Goal: Contribute content: Contribute content

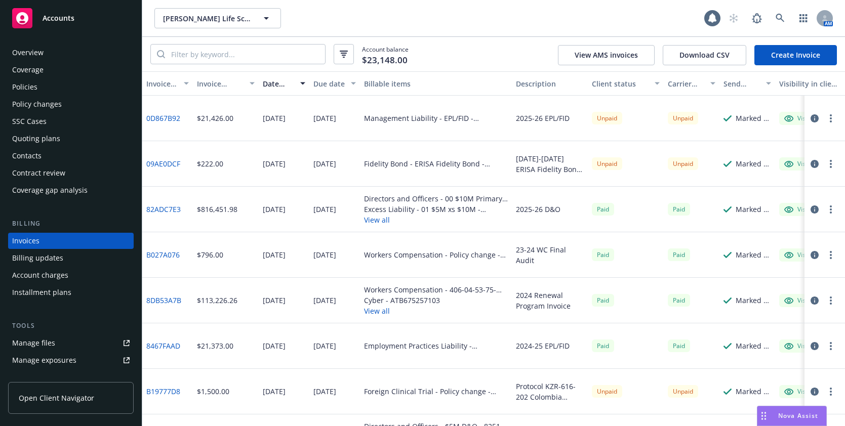
scroll to position [23, 0]
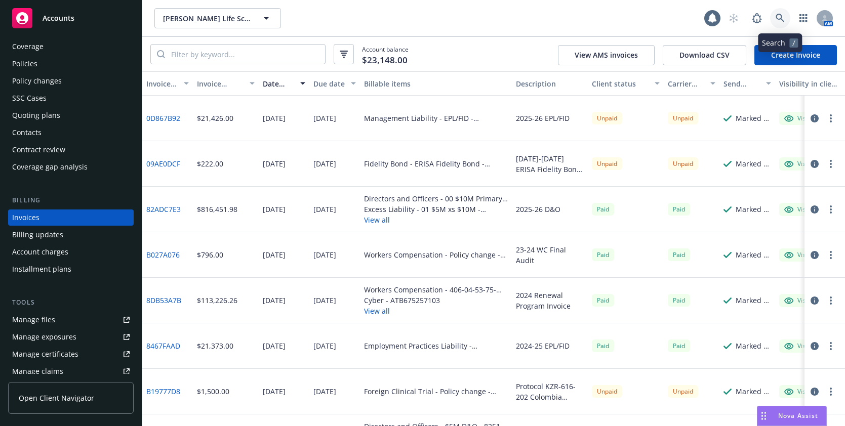
click at [779, 18] on icon at bounding box center [780, 18] width 9 height 9
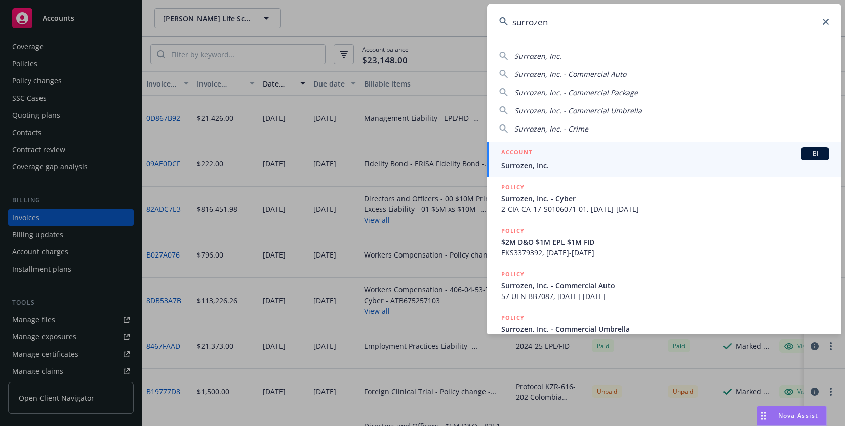
type input "surrozen"
click at [532, 161] on span "Surrozen, Inc." at bounding box center [665, 166] width 328 height 11
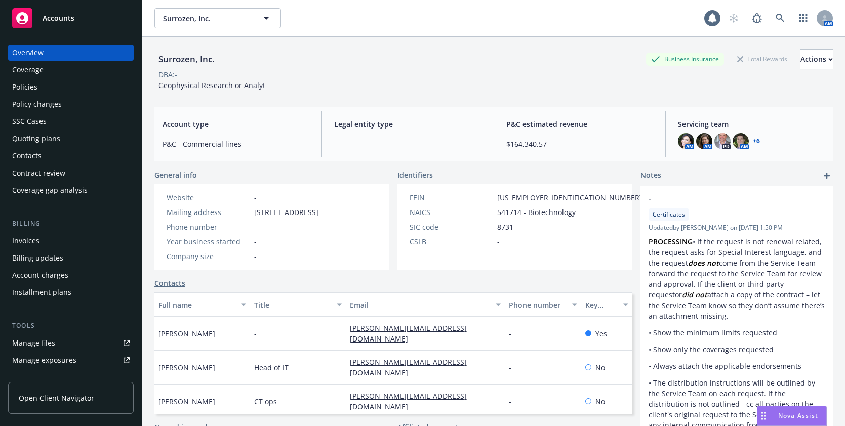
click at [27, 87] on div "Policies" at bounding box center [24, 87] width 25 height 16
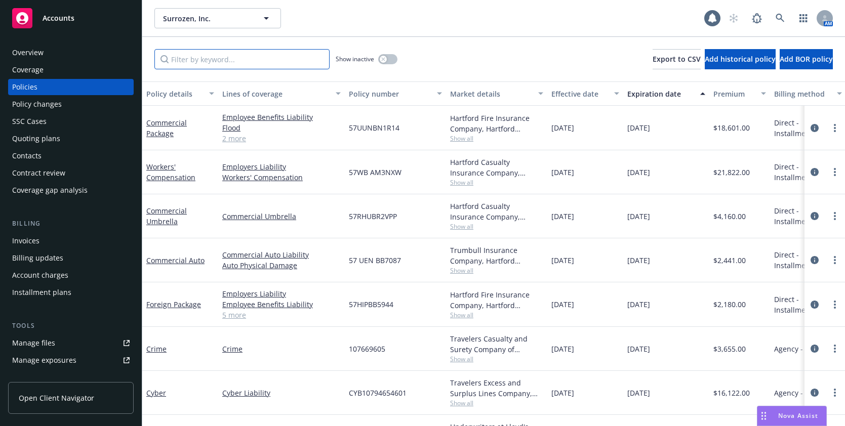
click at [229, 62] on input "Filter by keyword..." at bounding box center [241, 59] width 175 height 20
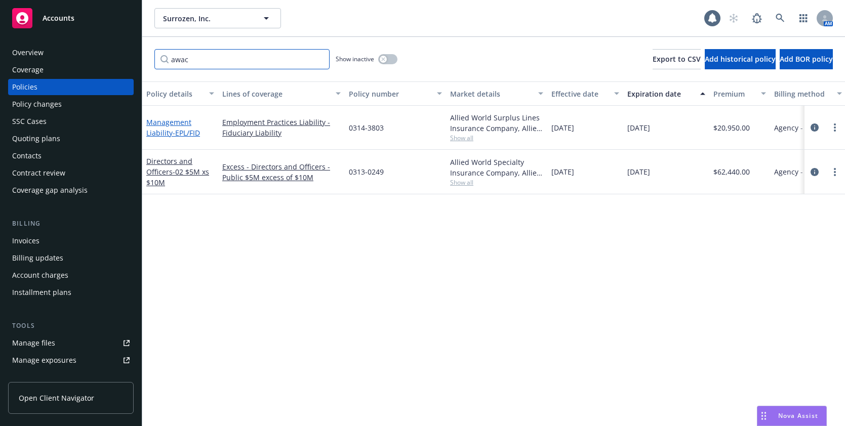
type input "awac"
click at [190, 132] on span "- EPL/FID" at bounding box center [186, 133] width 27 height 10
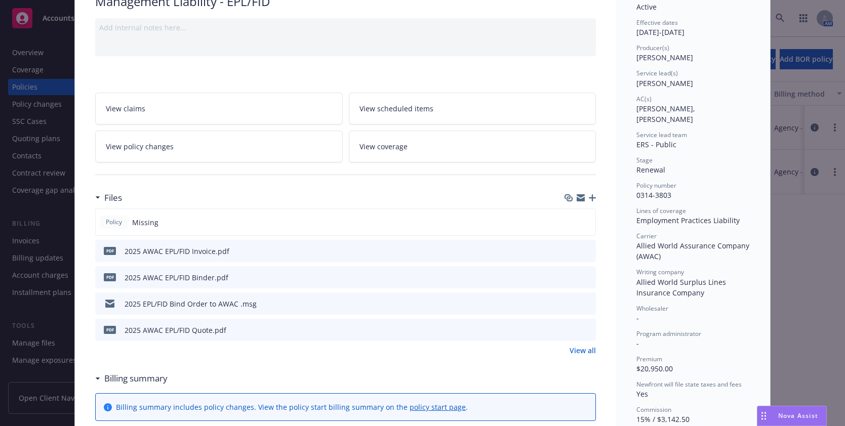
scroll to position [101, 0]
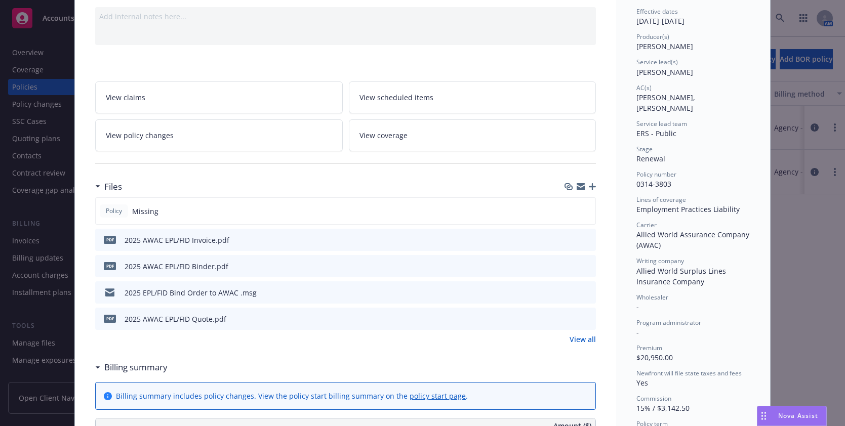
click at [589, 186] on icon "button" at bounding box center [592, 186] width 7 height 7
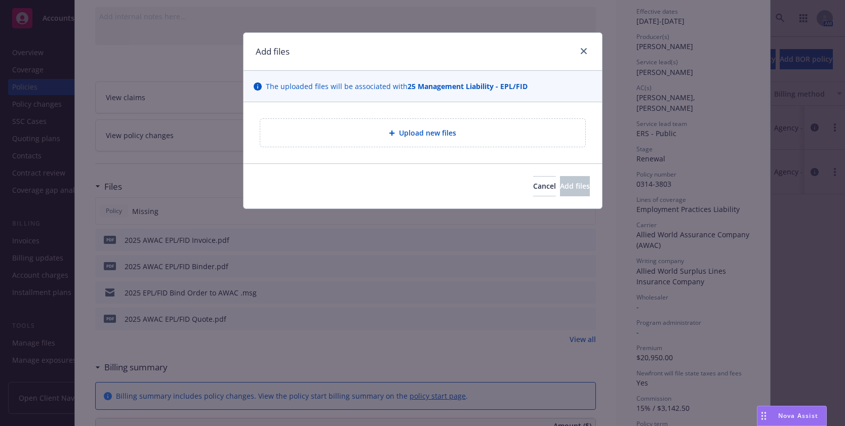
click at [438, 134] on span "Upload new files" at bounding box center [427, 133] width 57 height 11
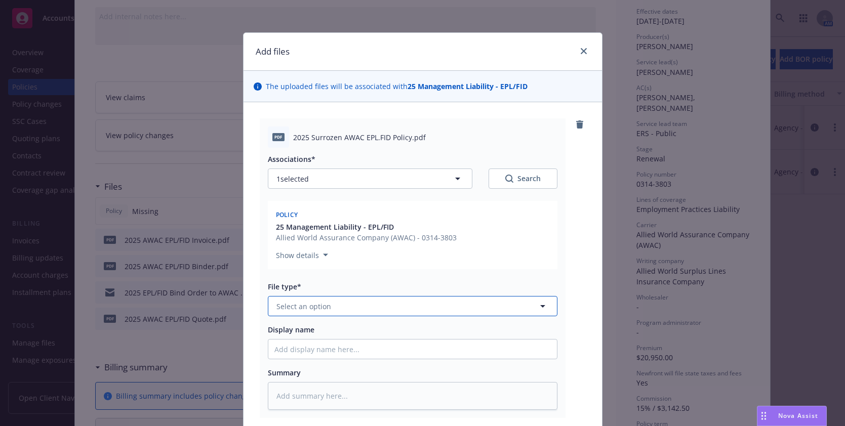
click at [306, 303] on span "Select an option" at bounding box center [304, 306] width 55 height 11
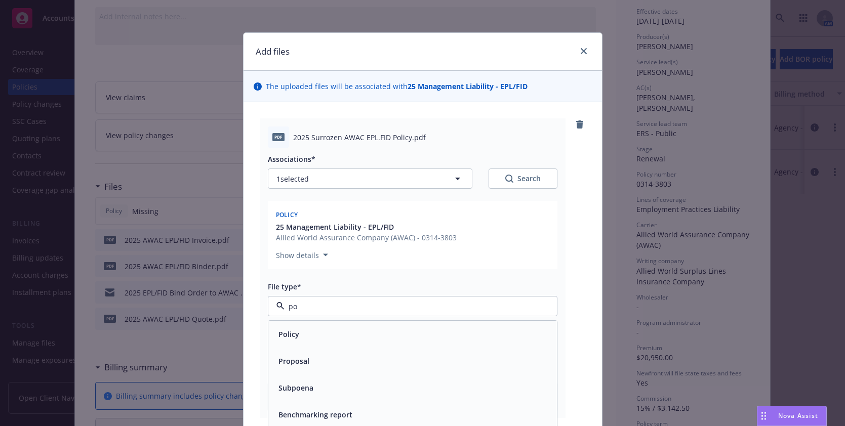
type input "pol"
click at [285, 336] on span "Policy" at bounding box center [289, 334] width 21 height 11
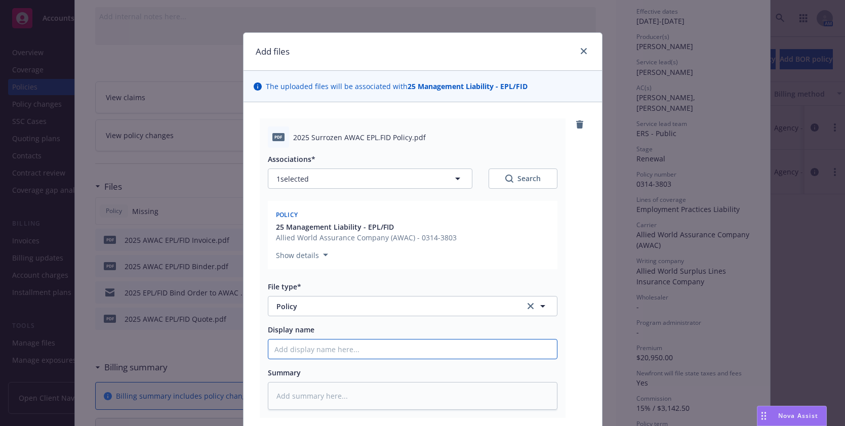
click at [286, 350] on input "Display name" at bounding box center [412, 349] width 289 height 19
type textarea "x"
type input "2"
type textarea "x"
type input "20"
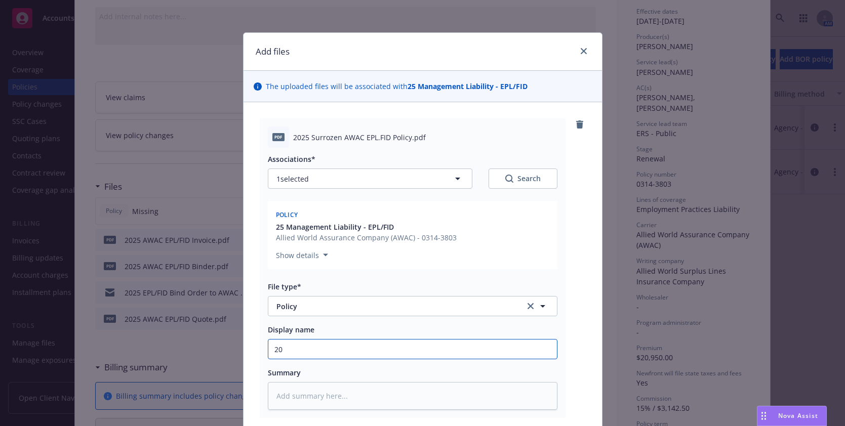
type textarea "x"
type input "202"
type textarea "x"
type input "2025"
type textarea "x"
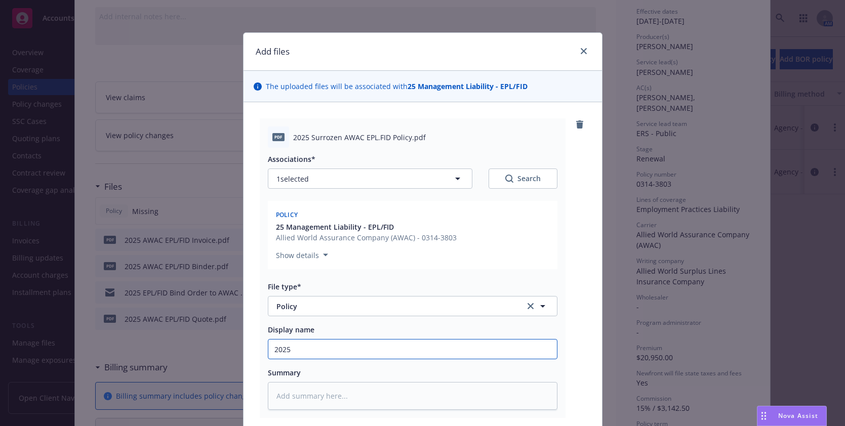
type input "2025"
type textarea "x"
type input "2025 A"
type textarea "x"
type input "2025 AW"
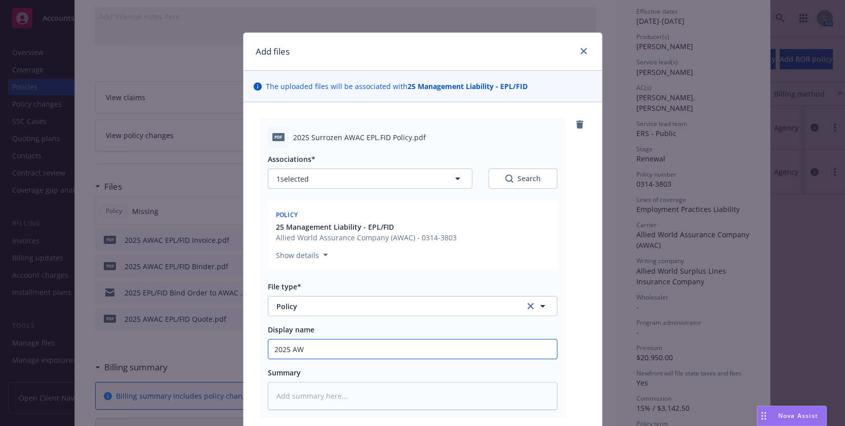
type textarea "x"
type input "2025 AWA"
type textarea "x"
type input "2025 AWAC"
type textarea "x"
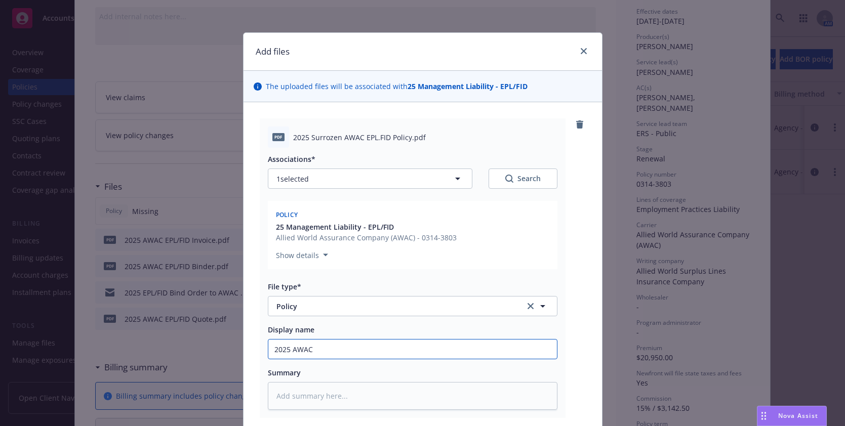
type input "2025 AWAC"
type textarea "x"
type input "2025 AWAC E"
type textarea "x"
type input "2025 AWAC EP"
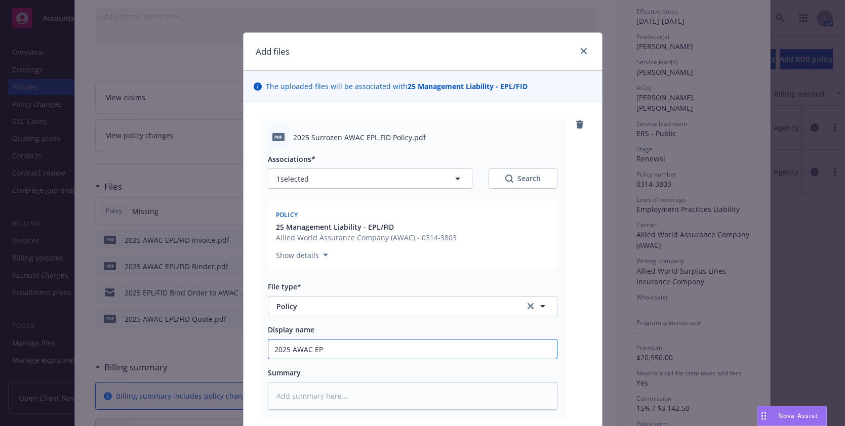
type textarea "x"
type input "2025 AWAC EPL"
type textarea "x"
type input "2025 AWAC EPL/"
type textarea "x"
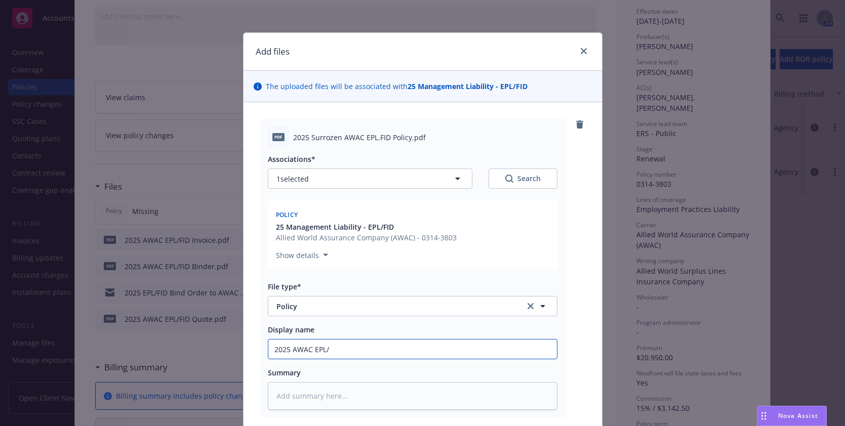
type input "2025 AWAC EPL/F"
type textarea "x"
type input "2025 AWAC EPL/FI"
type textarea "x"
type input "2025 AWAC EPL/FID"
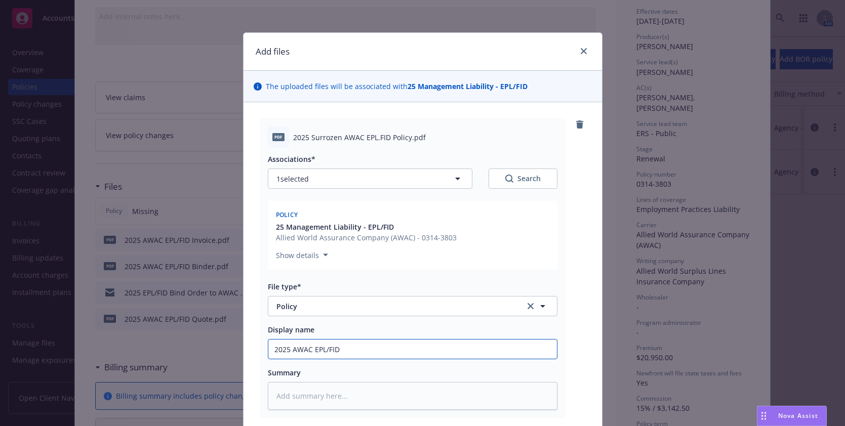
type textarea "x"
type input "2025 AWAC EPL/FID p"
type textarea "x"
type input "2025 AWAC EPL/FID po"
type textarea "x"
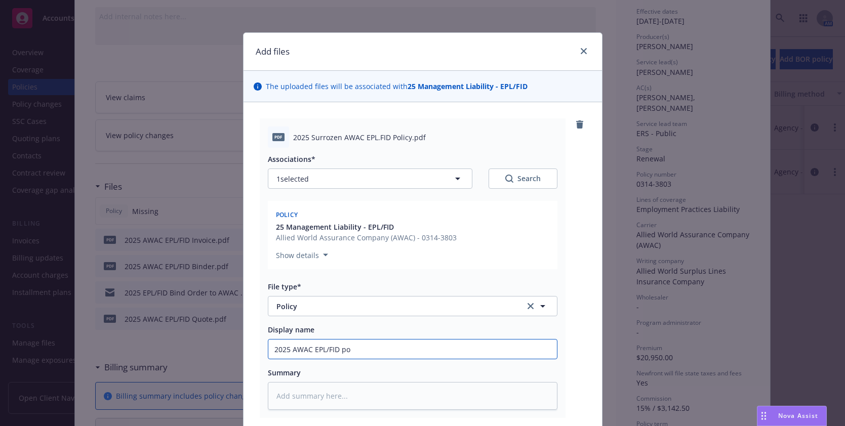
type input "2025 AWAC EPL/FID pol"
type textarea "x"
type input "2025 AWAC EPL/FID po"
type textarea "x"
type input "2025 AWAC EPL/FID p"
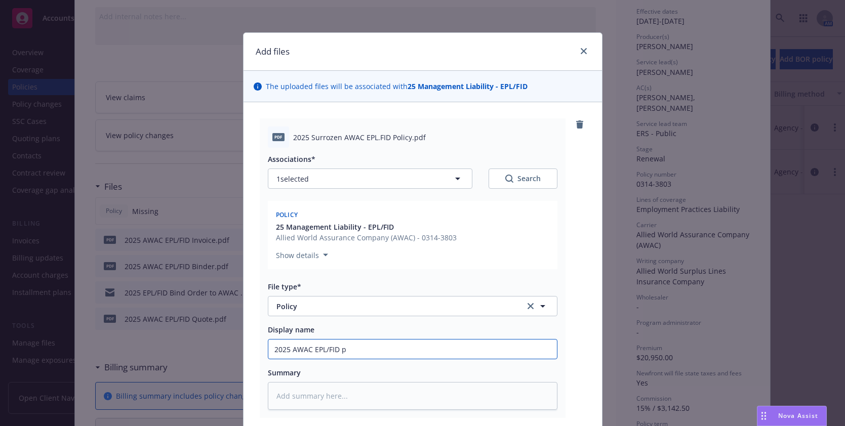
type textarea "x"
type input "2025 AWAC EPL/FID P"
type textarea "x"
type input "2025 AWAC EPL/FID Po"
type textarea "x"
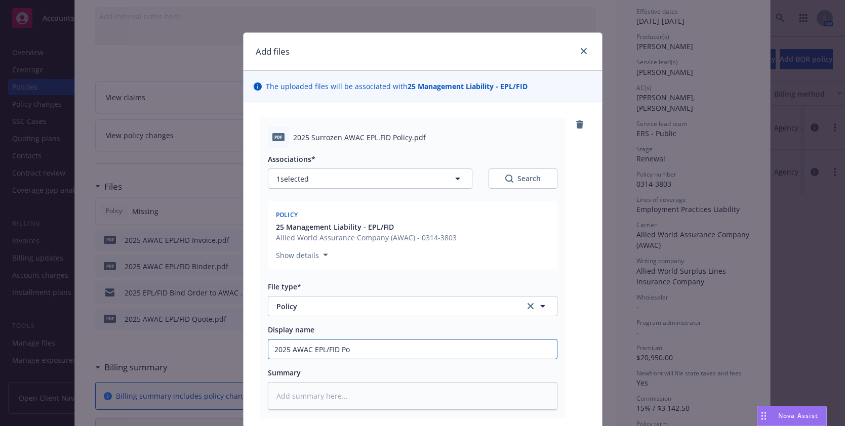
type input "2025 AWAC EPL/FID Pol"
type textarea "x"
type input "2025 AWAC EPL/FID Poli"
type textarea "x"
type input "2025 AWAC EPL/FID Policy"
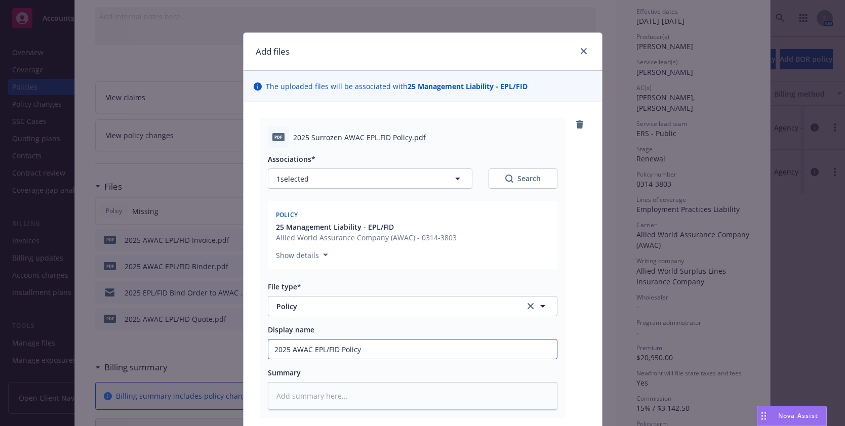
type textarea "x"
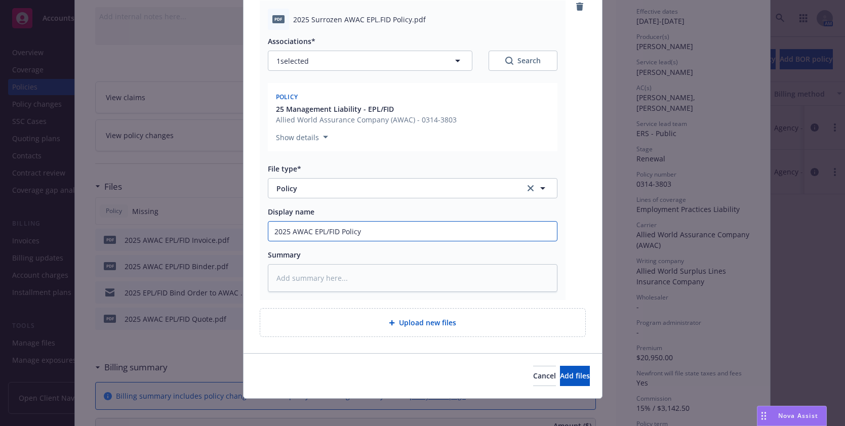
scroll to position [123, 0]
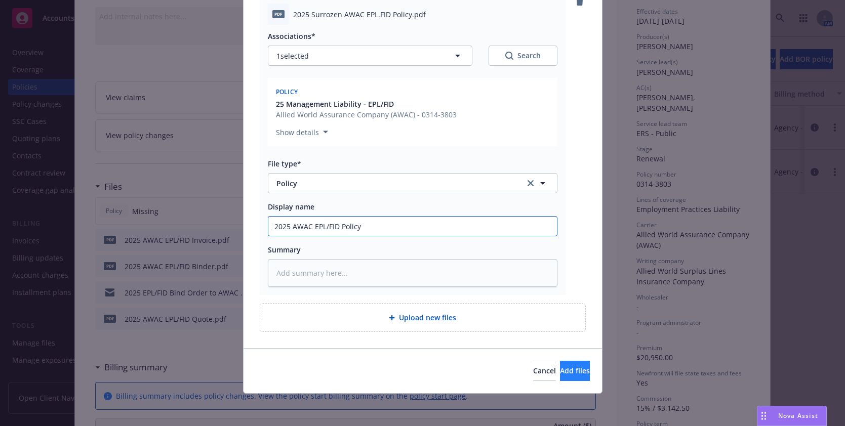
type input "2025 AWAC EPL/FID Policy"
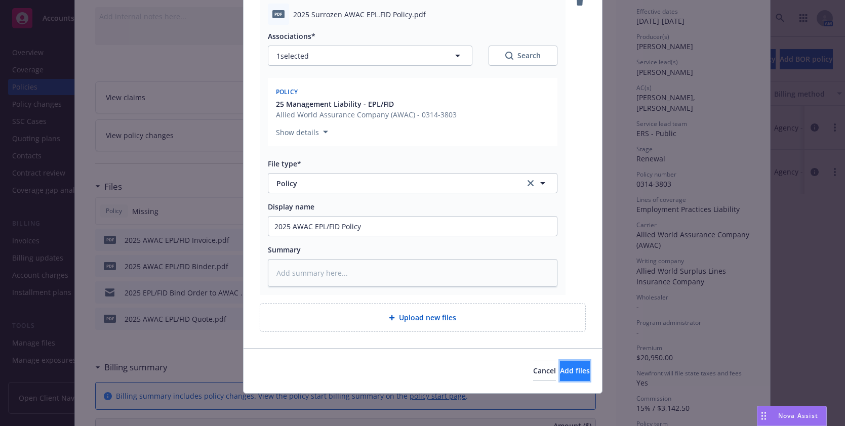
click at [560, 371] on span "Add files" at bounding box center [575, 371] width 30 height 10
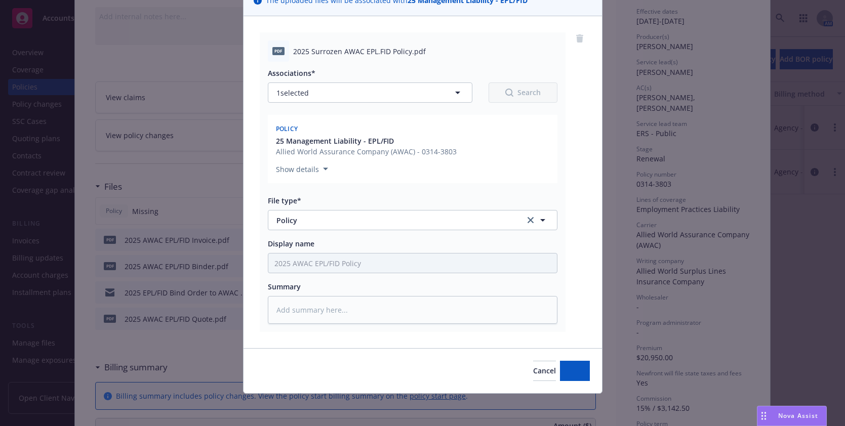
scroll to position [86, 0]
type textarea "x"
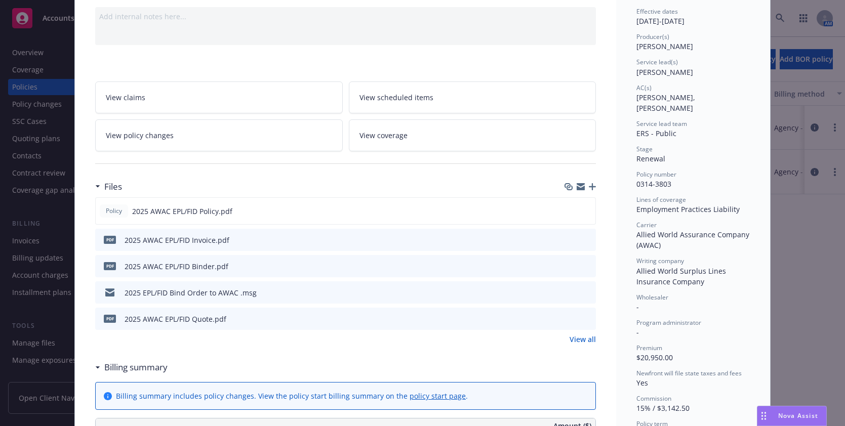
scroll to position [0, 0]
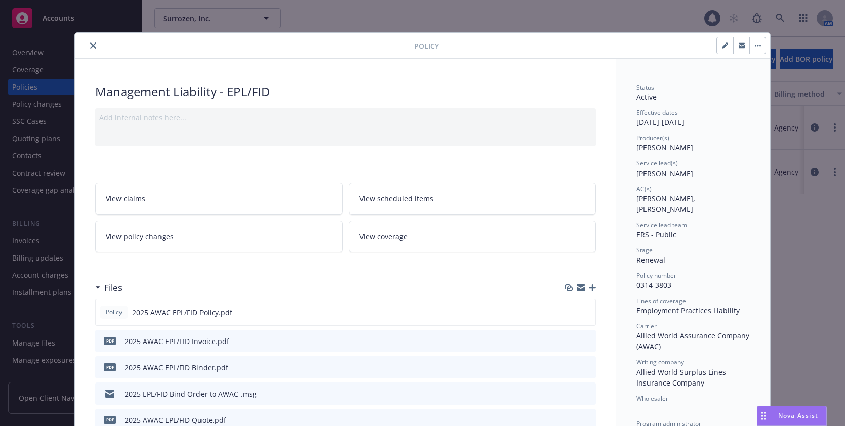
drag, startPoint x: 92, startPoint y: 48, endPoint x: 176, endPoint y: 53, distance: 84.2
click at [92, 48] on icon "close" at bounding box center [93, 46] width 6 height 6
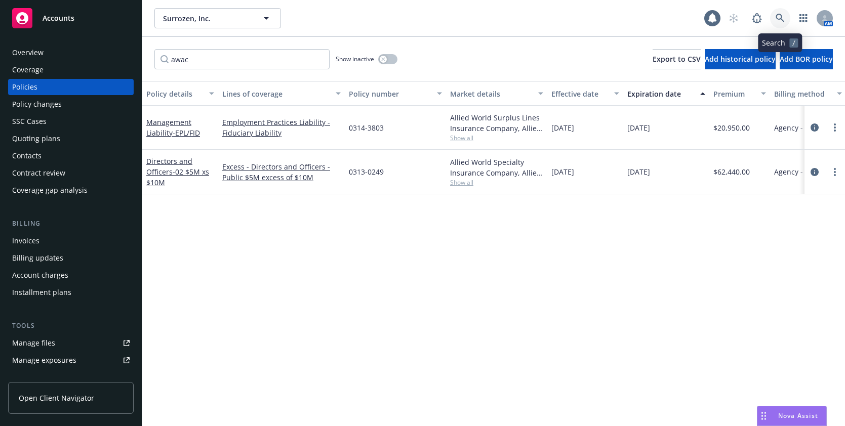
click at [779, 17] on icon at bounding box center [780, 18] width 9 height 9
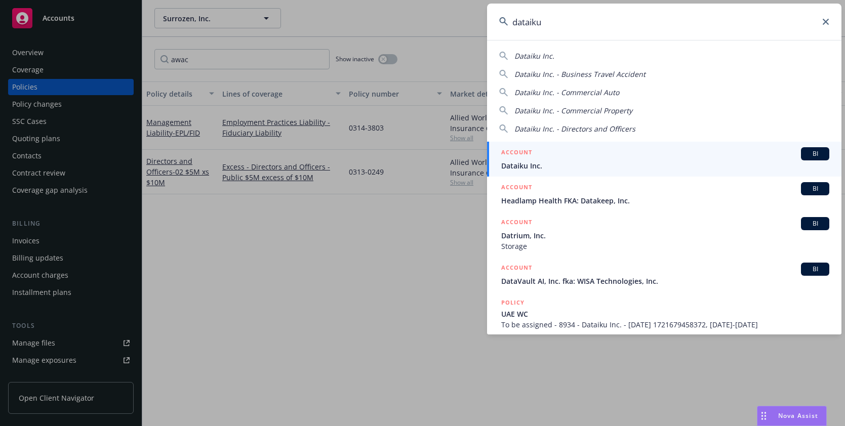
type input "dataiku"
click at [526, 167] on span "Dataiku Inc." at bounding box center [665, 166] width 328 height 11
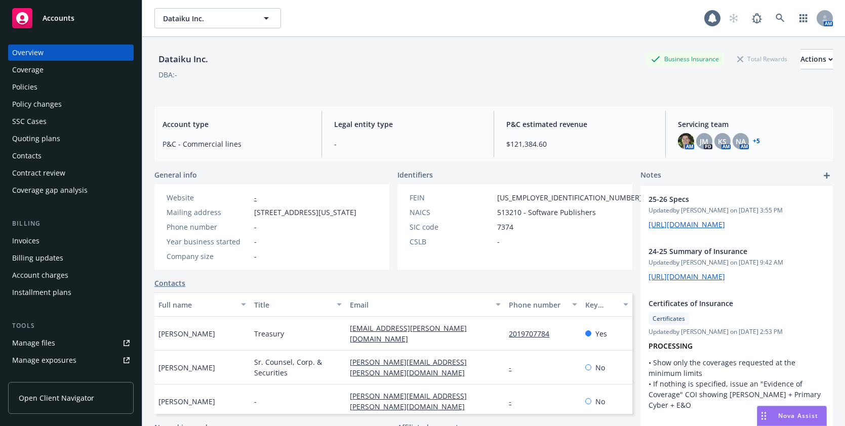
click at [48, 342] on div "Manage files" at bounding box center [33, 343] width 43 height 16
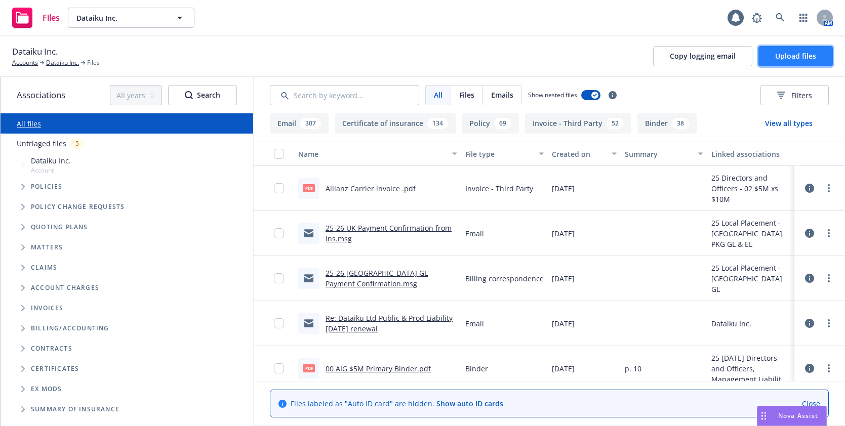
click at [782, 56] on span "Upload files" at bounding box center [795, 56] width 41 height 10
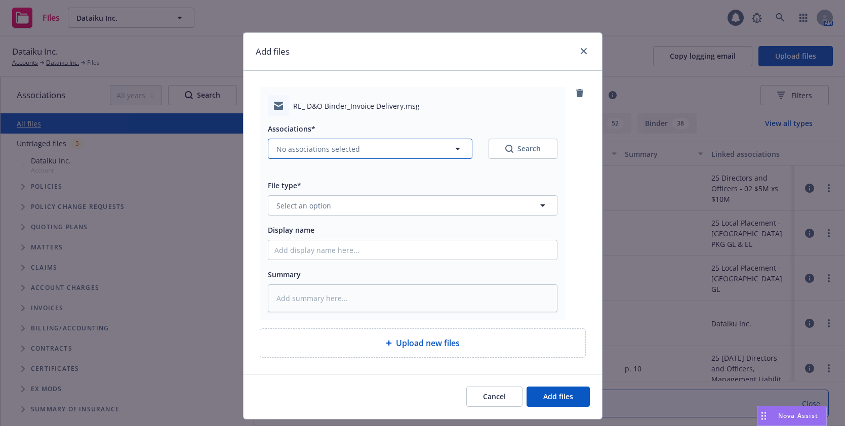
click at [291, 149] on span "No associations selected" at bounding box center [319, 149] width 84 height 11
type textarea "x"
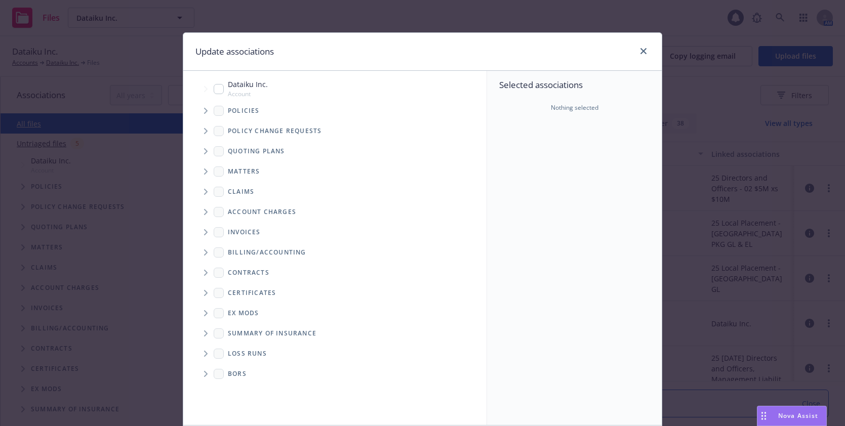
click at [204, 111] on icon "Tree Example" at bounding box center [206, 111] width 4 height 6
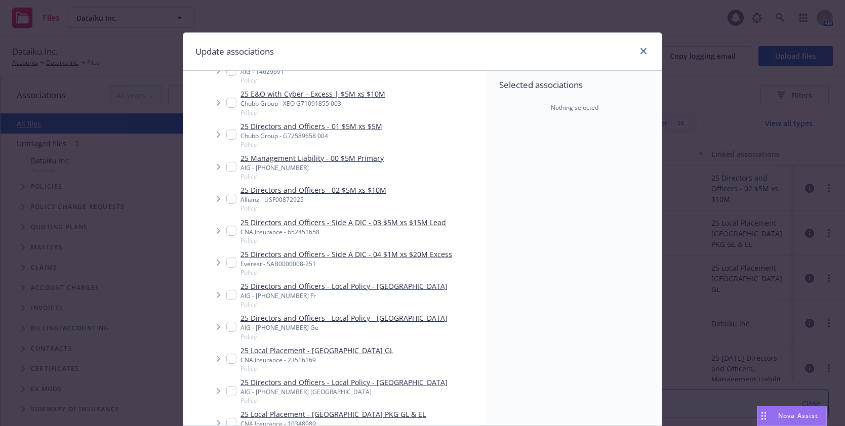
scroll to position [405, 0]
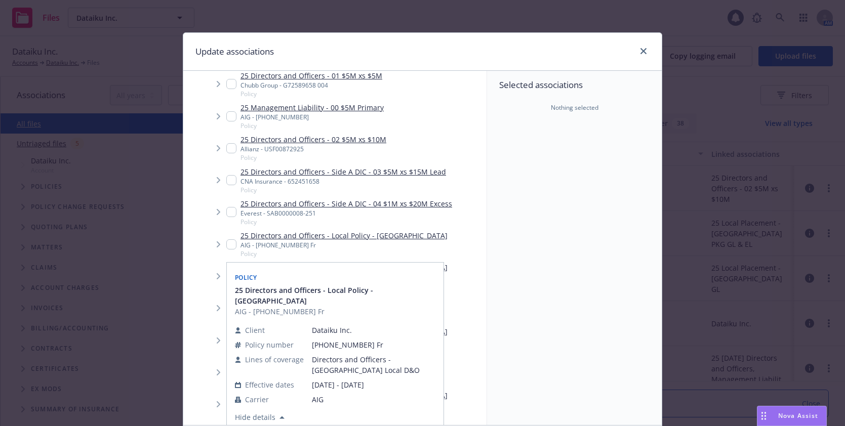
click at [227, 244] on input "Tree Example" at bounding box center [231, 245] width 10 height 10
checkbox input "true"
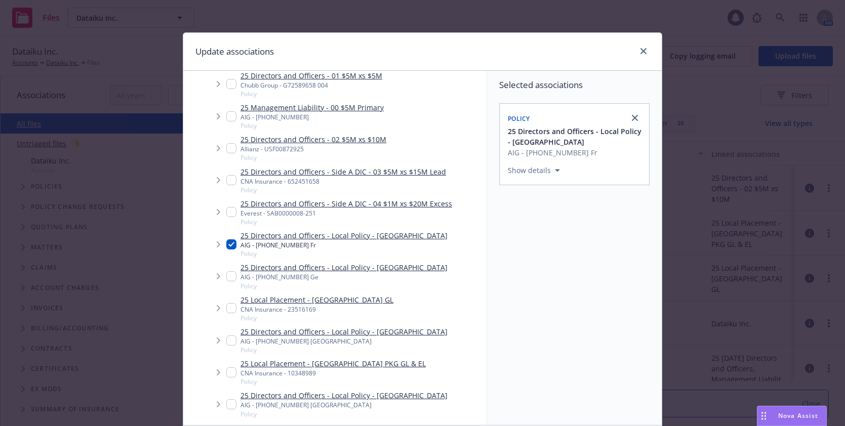
scroll to position [77, 0]
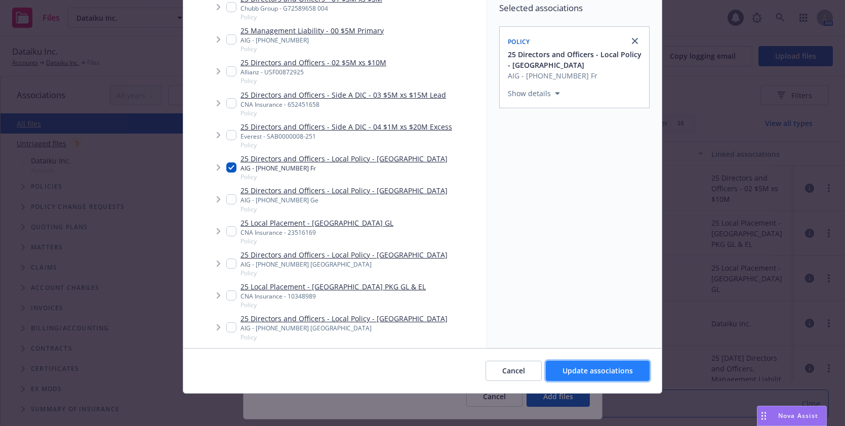
click at [598, 369] on span "Update associations" at bounding box center [598, 371] width 70 height 10
type textarea "x"
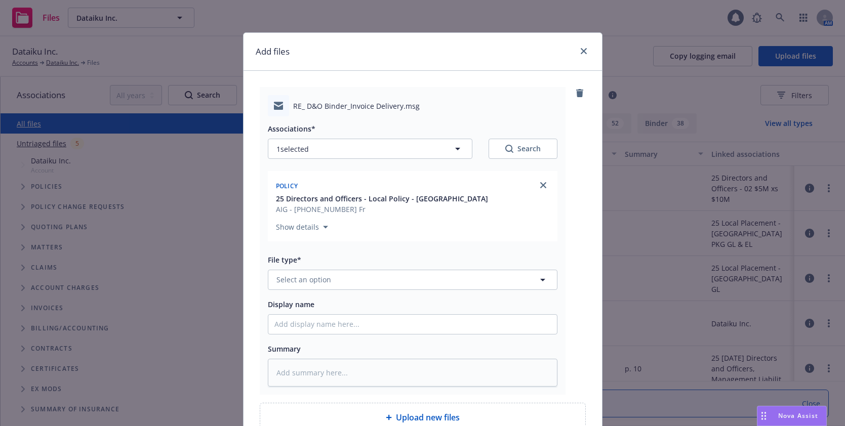
scroll to position [51, 0]
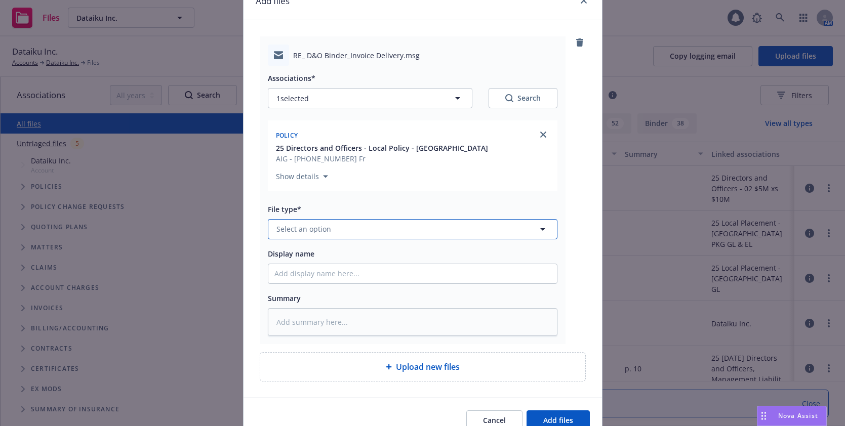
click at [308, 229] on span "Select an option" at bounding box center [304, 229] width 55 height 11
type input "email"
click at [286, 255] on span "Email" at bounding box center [288, 257] width 19 height 11
click at [323, 278] on input "Display name" at bounding box center [412, 273] width 289 height 19
type textarea "x"
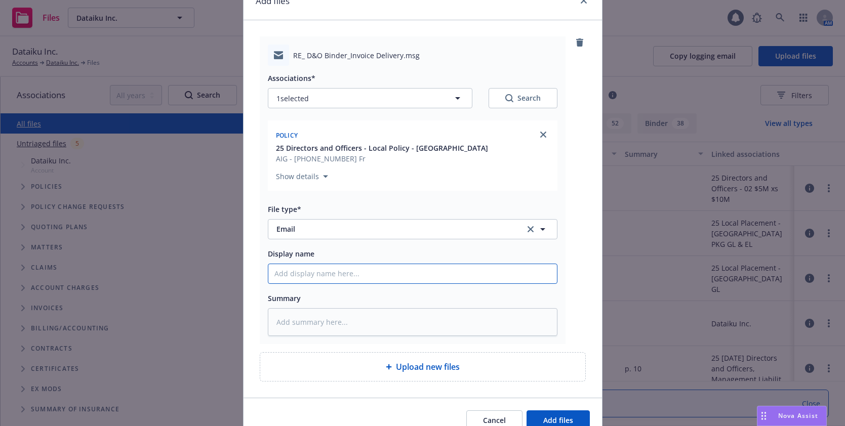
type input "2"
type textarea "x"
type input "20"
type textarea "x"
type input "202"
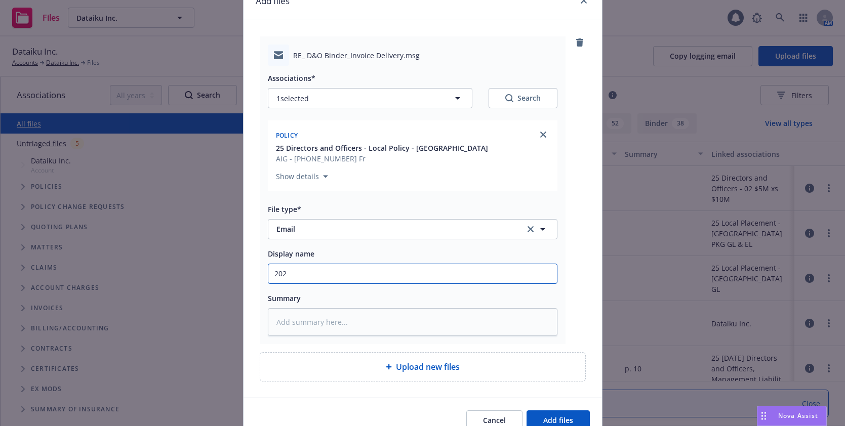
type textarea "x"
type input "2025"
type textarea "x"
type input "2025 D"
type textarea "x"
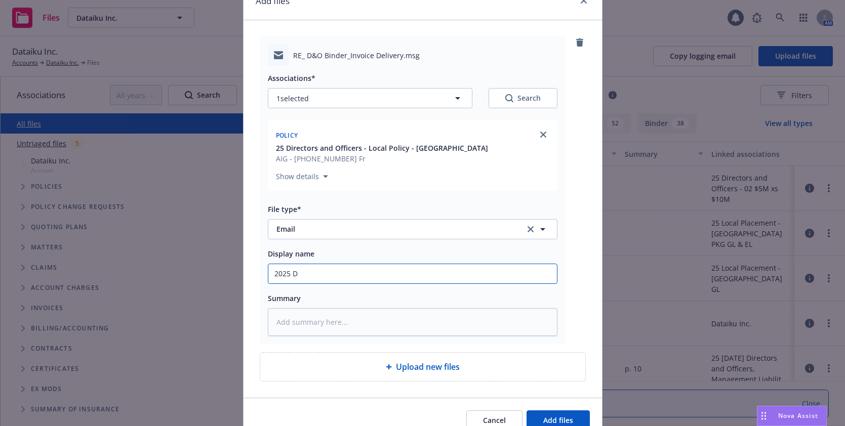
type input "2025 D&"
type textarea "x"
type input "2025 D&O"
type textarea "x"
type input "2025 D&O"
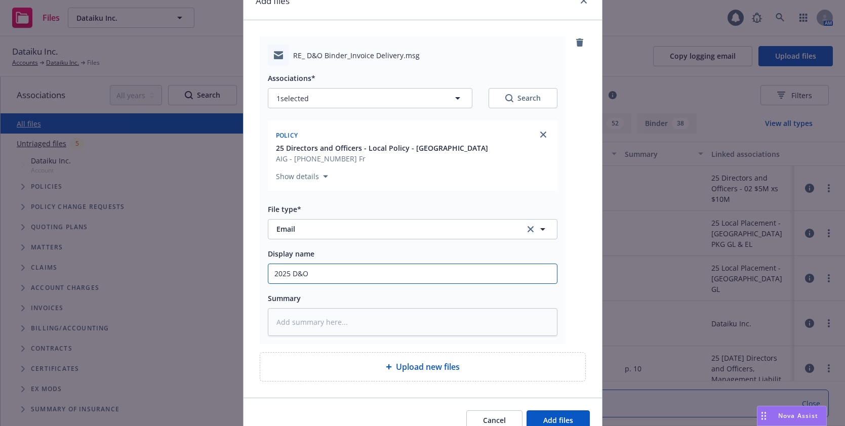
type textarea "x"
type input "2025 D&O F"
type textarea "x"
type input "2025 D&O Fr"
type textarea "x"
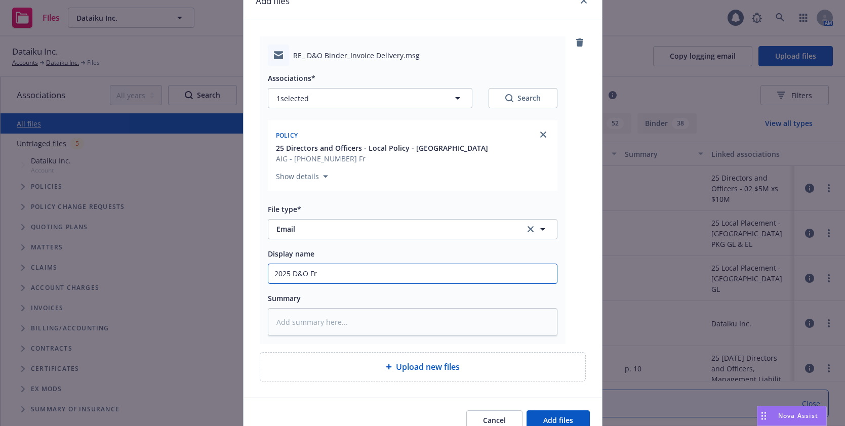
type input "2025 D&O Fra"
type textarea "x"
type input "2025 D&O [PERSON_NAME]"
type textarea "x"
type input "2025 D&O Franc"
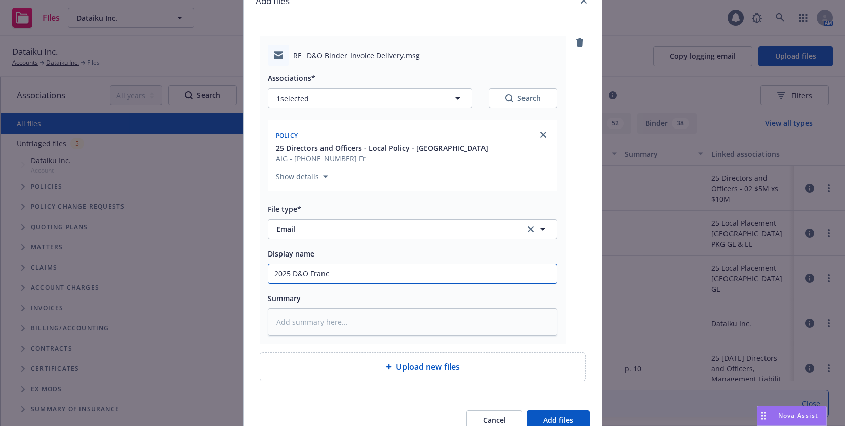
type textarea "x"
type input "2025 D&O [GEOGRAPHIC_DATA]"
type textarea "x"
type input "2025 D&O [GEOGRAPHIC_DATA]"
type textarea "x"
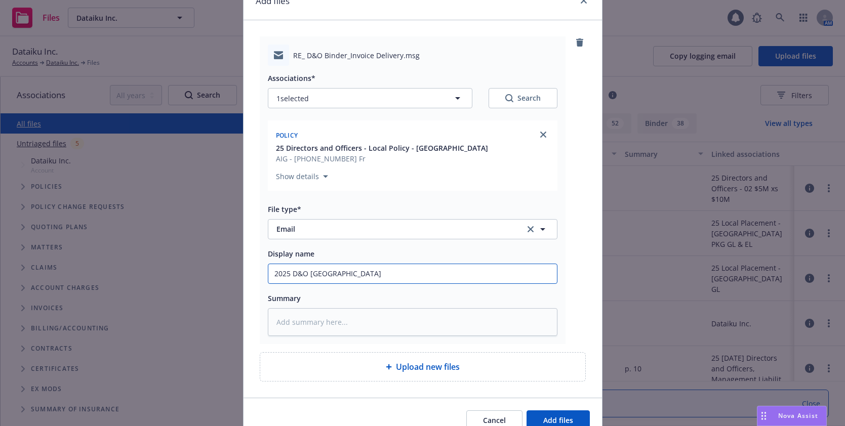
type input "2025 D&O France B"
type textarea "x"
type input "2025 D&O [GEOGRAPHIC_DATA] Bi"
type textarea "x"
type input "2025 D&O [GEOGRAPHIC_DATA] Bil"
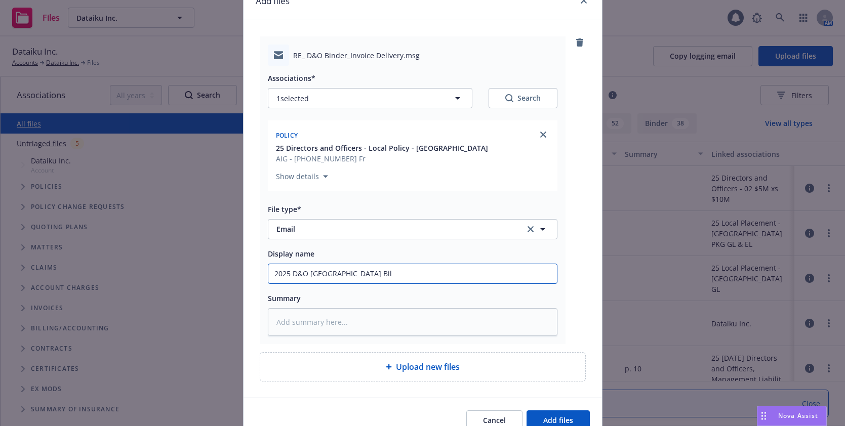
type textarea "x"
type input "2025 D&O France Bill"
type textarea "x"
type input "2025 D&O France Billi"
type textarea "x"
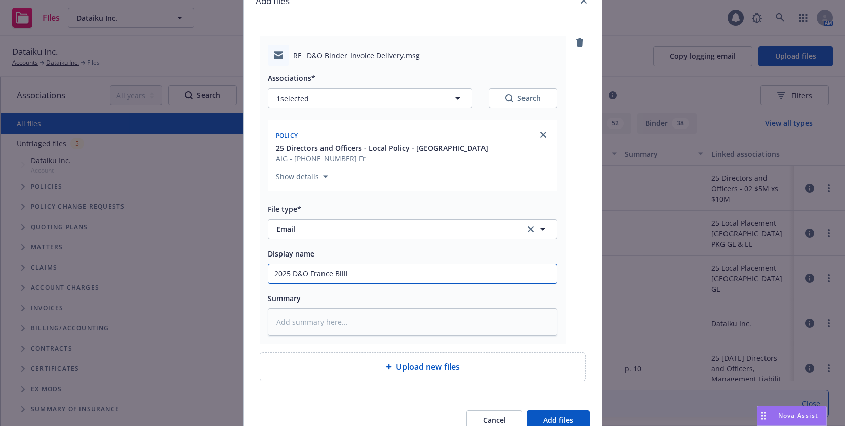
type input "2025 D&O France Billin"
type textarea "x"
type input "2025 D&O France Billing"
type textarea "x"
type input "2025 D&O France Billing r"
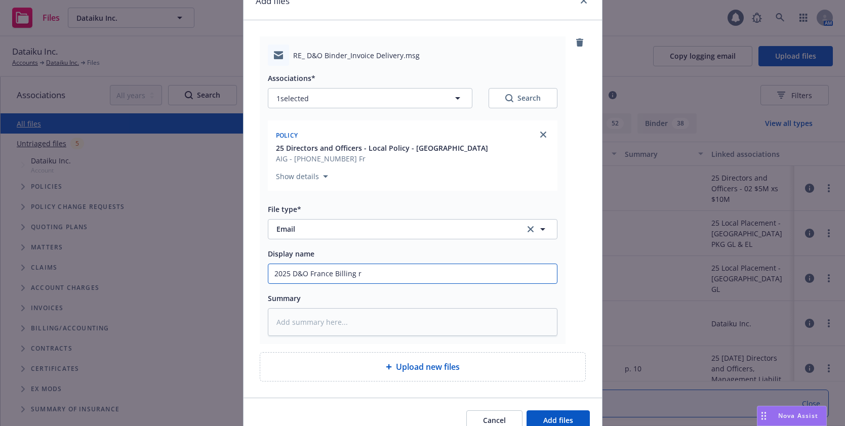
type textarea "x"
type input "2025 D&O France Billing re"
type textarea "x"
type input "2025 D&O France Billing rev"
type textarea "x"
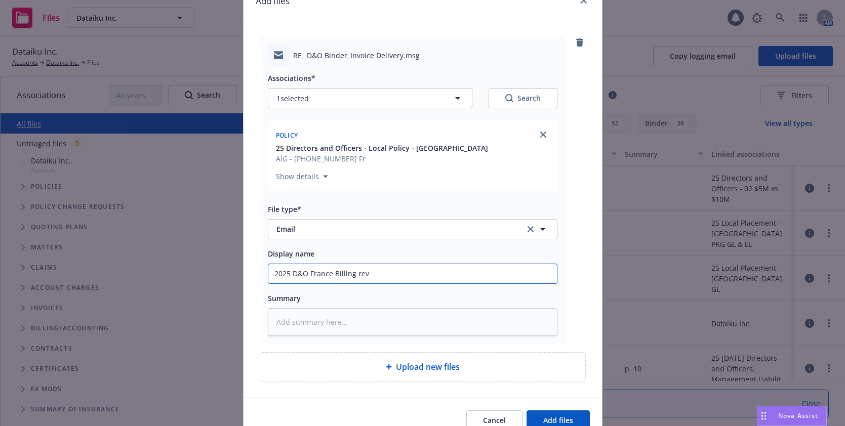
type input "2025 D&O France Billing revi"
type textarea "x"
type input "2025 D&O France Billing [PERSON_NAME]"
type textarea "x"
type input "2025 D&O France Billing revisi"
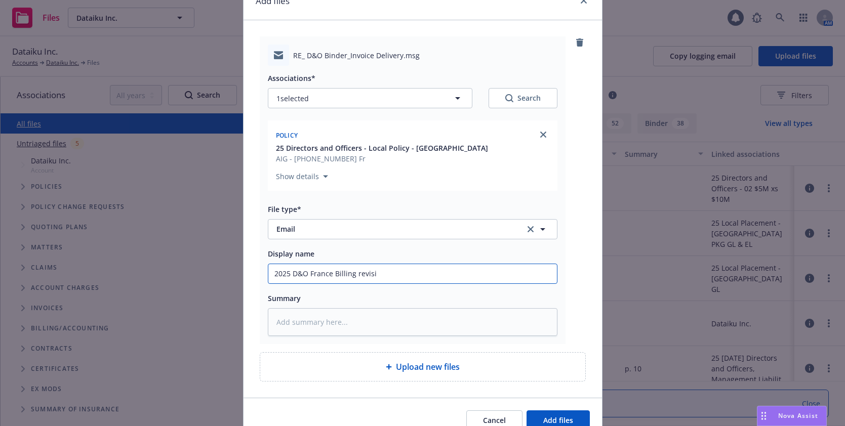
type textarea "x"
type input "2025 D&O France Billing revisio"
type textarea "x"
type input "2025 D&O France Billing revision"
type textarea "x"
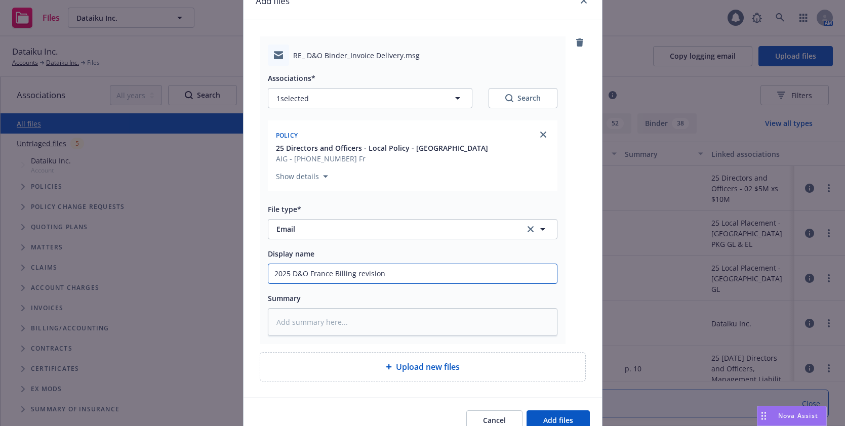
type input "2025 D&O France Billing revision"
type textarea "x"
type input "2025 D&O France Billing revision a"
type textarea "x"
type input "2025 D&O France Billing revision an"
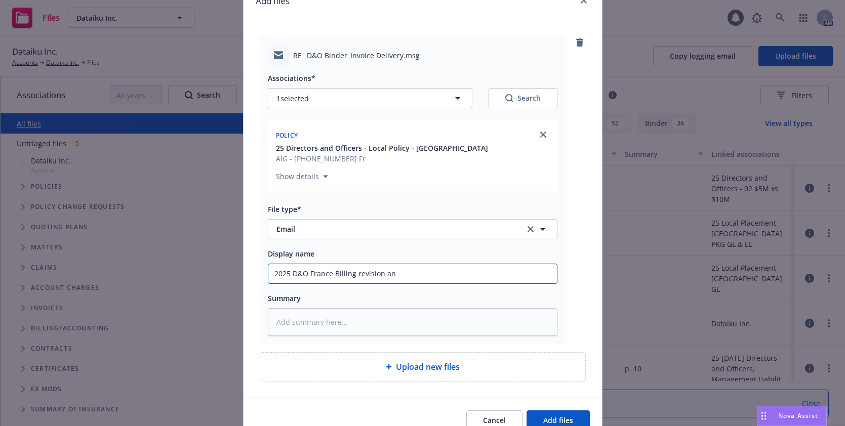
type textarea "x"
type input "2025 D&O France Billing revision and"
type textarea "x"
type input "2025 D&O France Billing revision and"
type textarea "x"
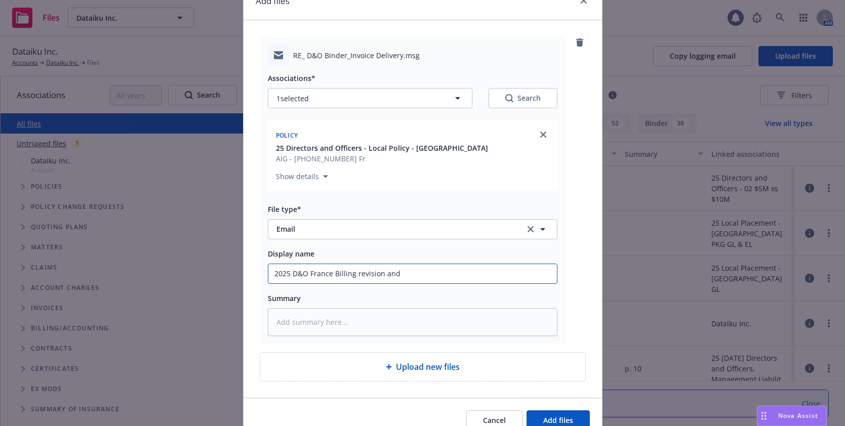
type input "2025 D&O France Billing revision and s"
type textarea "x"
type input "2025 D&O France Billing revision and su"
type textarea "x"
type input "2025 D&O France Billing revision and sur"
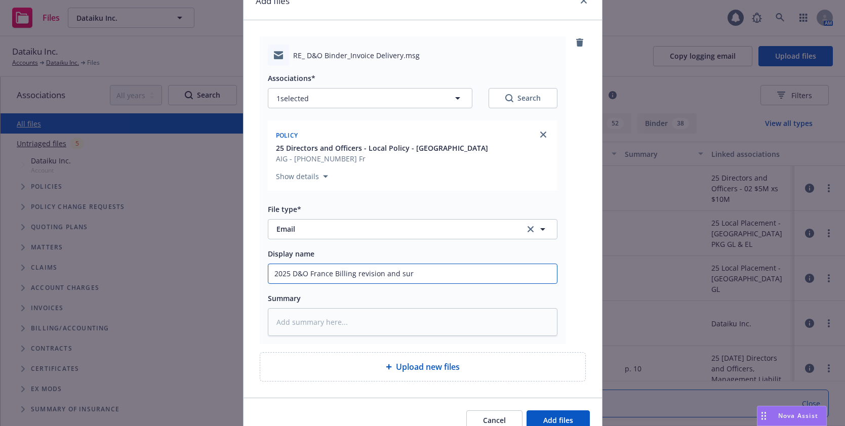
type textarea "x"
type input "2025 D&O France Billing revision and surp"
type textarea "x"
type input "2025 D&O France Billing revision and surpl"
type textarea "x"
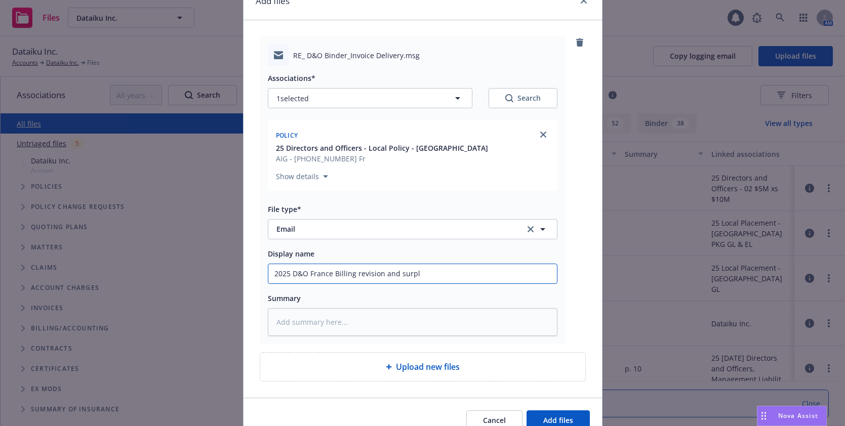
type input "2025 D&O France Billing revision and surplu"
type textarea "x"
type input "2025 D&O France Billing revision and surplus"
type textarea "x"
type input "2025 D&O France Billing revision and surplus l"
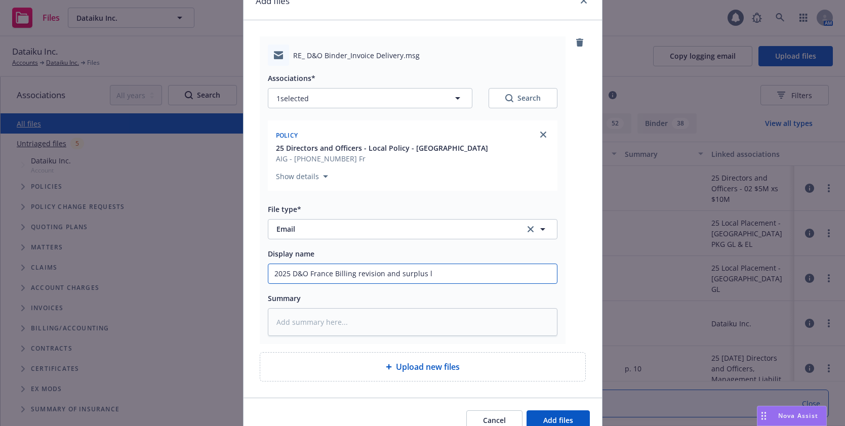
type textarea "x"
type input "2025 D&O France Billing revision and surplus li"
type textarea "x"
type input "2025 D&O France Billing revision and surplus lin"
type textarea "x"
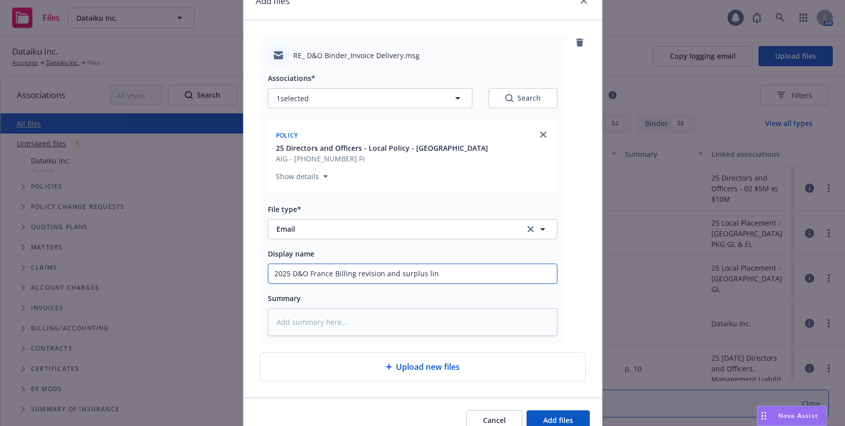
type input "2025 D&O France Billing revision and surplus line"
type textarea "x"
type input "2025 D&O France Billing revision and surplus lines"
type textarea "x"
type input "2025 D&O France Billing revision and surplus lines f"
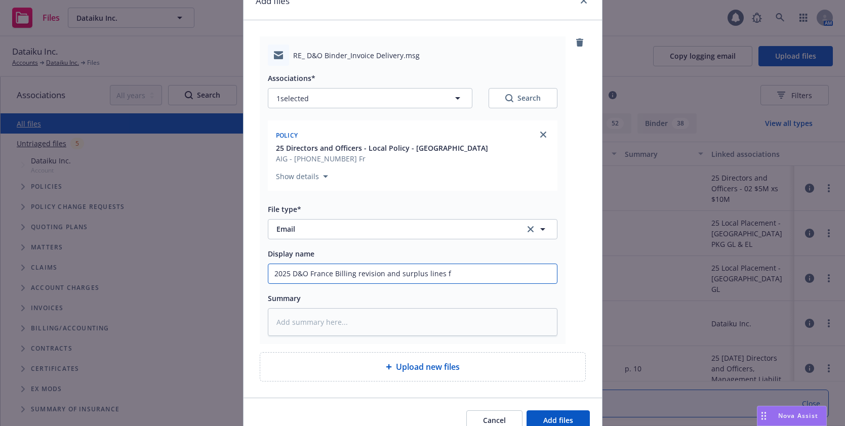
type textarea "x"
type input "2025 D&O France Billing revision and surplus lines fo"
type textarea "x"
type input "2025 D&O France Billing revision and surplus lines for"
type textarea "x"
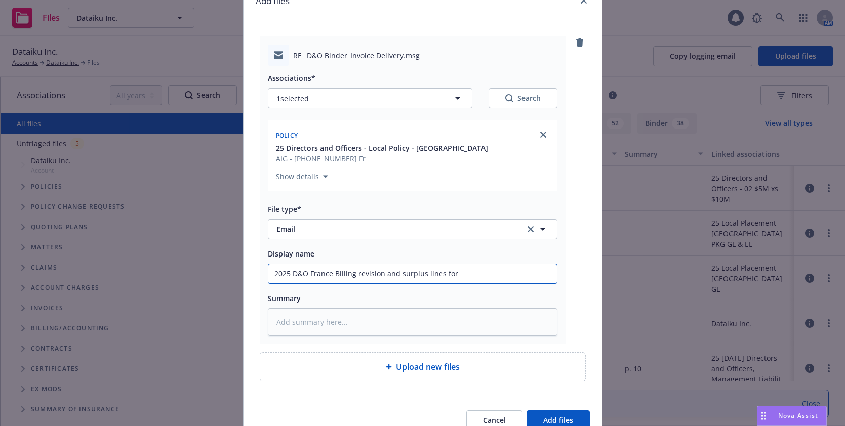
type input "2025 D&O France Billing revision and surplus lines form"
type textarea "x"
type input "2025 D&O France Billing revision and surplus lines forms"
type textarea "x"
type input "2025 D&O France Billing revision and surplus lines forms"
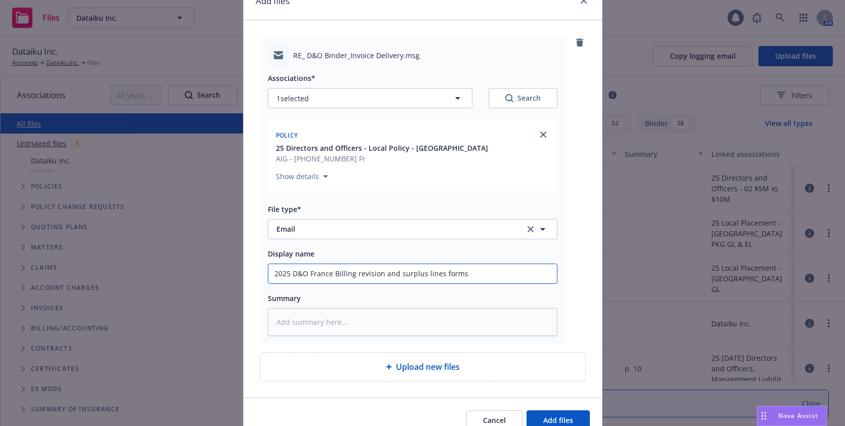
type textarea "x"
type input "2025 D&O France Billing revision and surplus lines forms t"
type textarea "x"
type input "2025 D&O France Billing revision and surplus lines forms to"
type textarea "x"
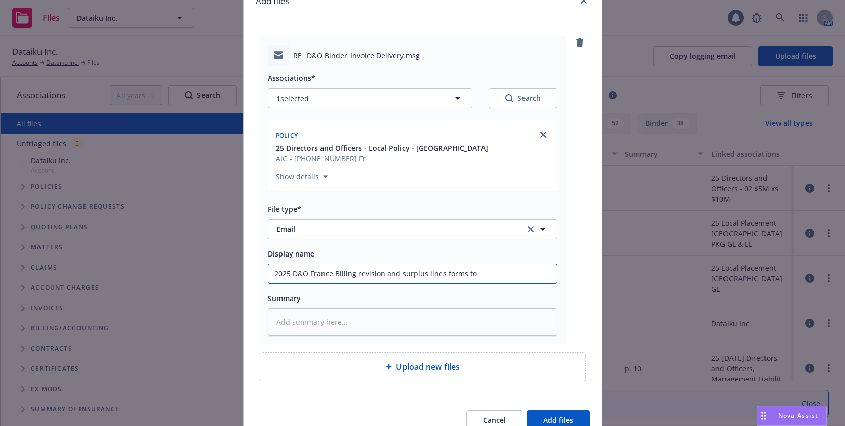
type input "2025 D&O France Billing revision and surplus lines forms to"
type textarea "x"
type input "2025 D&O France Billing revision and surplus lines forms to C"
type textarea "x"
type input "2025 D&O France Billing revision and surplus lines forms to Cli"
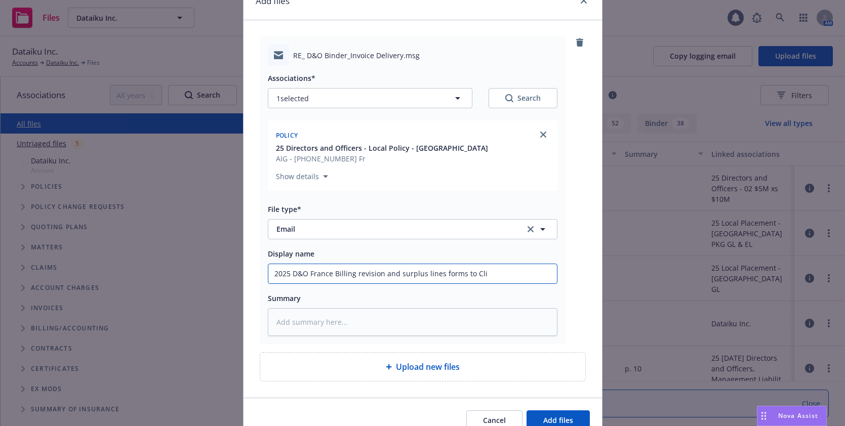
type textarea "x"
type input "2025 D&O France Billing revision and surplus lines forms to Clie"
type textarea "x"
type input "2025 D&O France Billing revision and surplus lines forms to Clien"
type textarea "x"
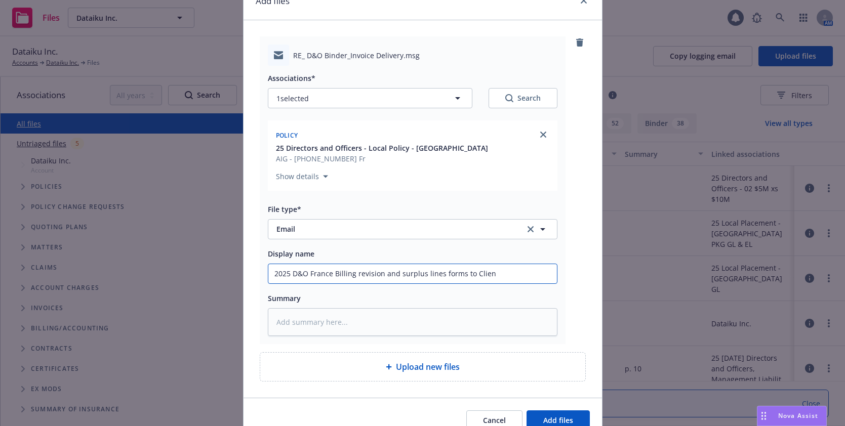
type input "2025 D&O France Billing revision and surplus lines forms to Client"
drag, startPoint x: 398, startPoint y: 272, endPoint x: 416, endPoint y: 300, distance: 33.3
click at [398, 274] on input "2025 D&O France Billing revision and surplus lines forms to Client" at bounding box center [412, 273] width 289 height 19
type textarea "x"
type input "2025 D&O France Billing revision and urplus lines forms to Client"
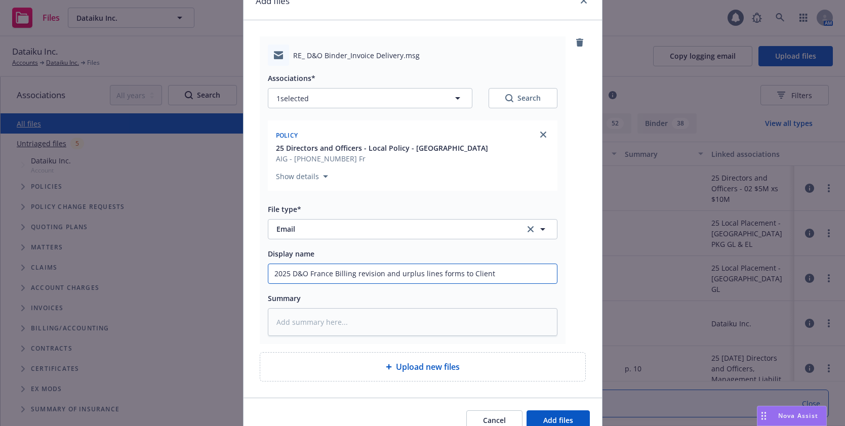
type textarea "x"
type input "2025 D&O France Billing revision and Surplus lines forms to Client"
click at [422, 274] on input "2025 D&O France Billing revision and Surplus lines forms to Client" at bounding box center [412, 273] width 289 height 19
type textarea "x"
type input "2025 D&O France Billing revision and Surplus [PERSON_NAME] forms to Client"
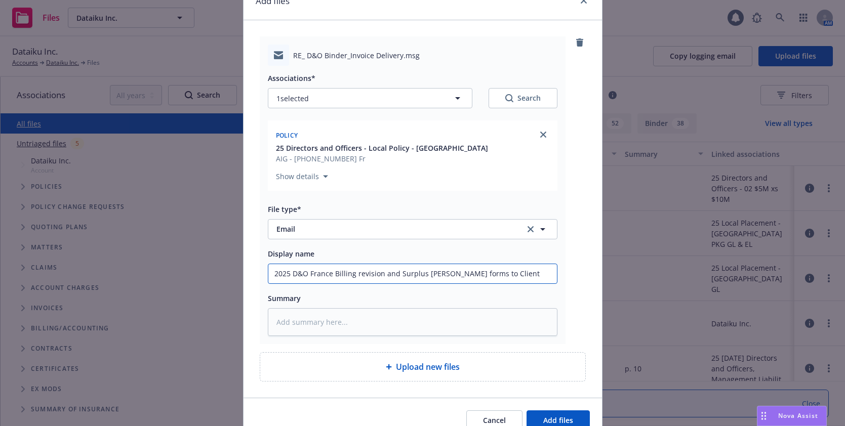
type textarea "x"
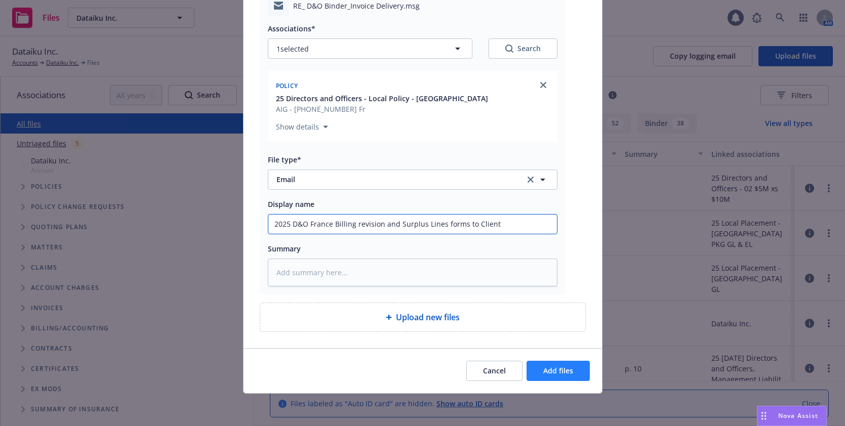
type input "2025 D&O France Billing revision and Surplus Lines forms to Client"
click at [559, 373] on span "Add files" at bounding box center [558, 371] width 30 height 10
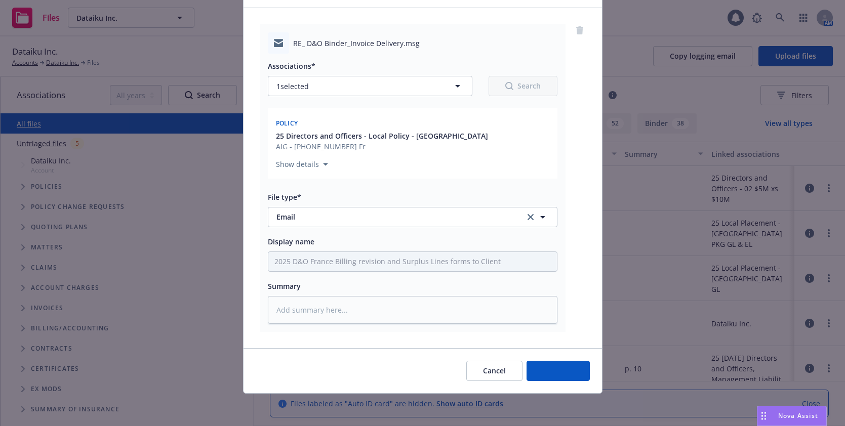
scroll to position [63, 0]
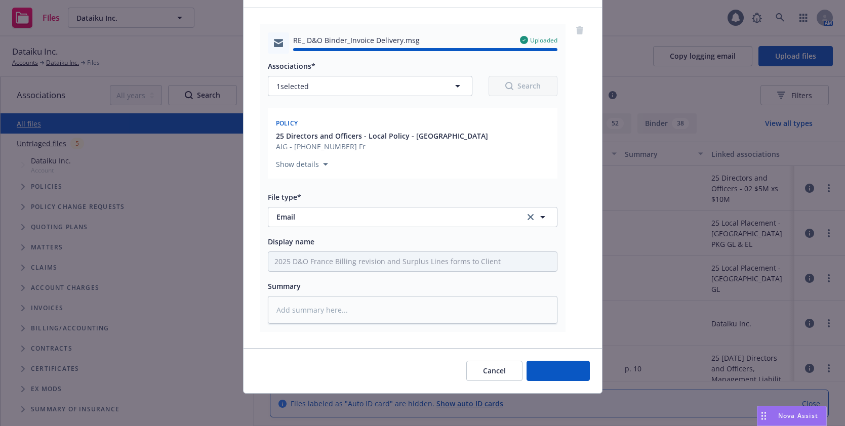
type textarea "x"
